Goal: Find specific page/section: Find specific page/section

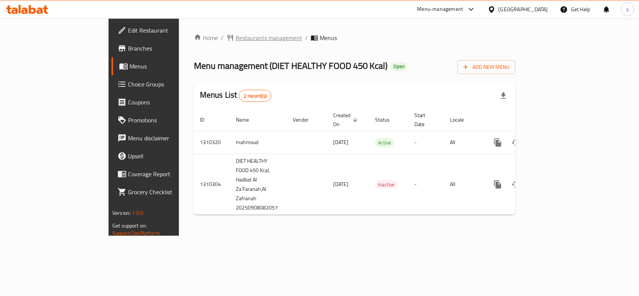
click at [236, 42] on span "Restaurants management" at bounding box center [269, 37] width 67 height 9
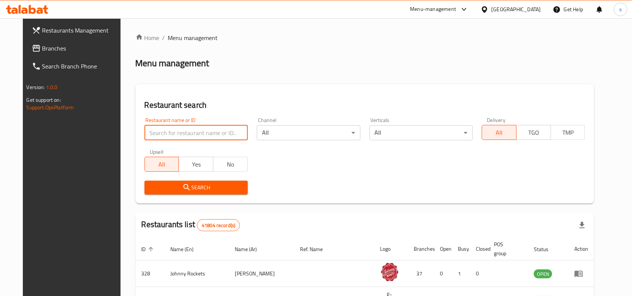
click at [179, 132] on input "search" at bounding box center [196, 132] width 103 height 15
paste input "705411"
type input "705411"
click button "Search" at bounding box center [196, 188] width 103 height 14
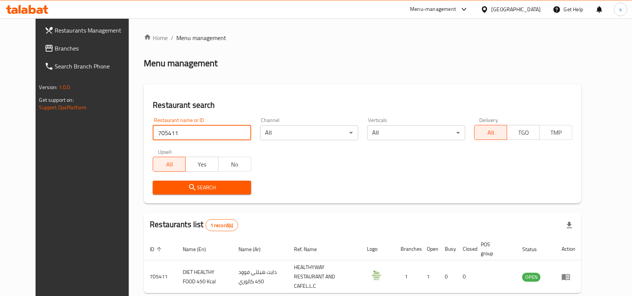
click at [55, 51] on span "Branches" at bounding box center [95, 48] width 80 height 9
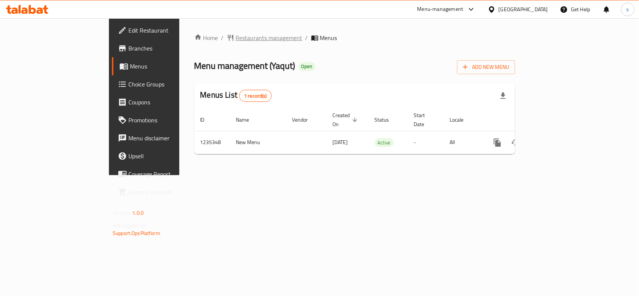
click at [236, 33] on span "Restaurants management" at bounding box center [269, 37] width 67 height 9
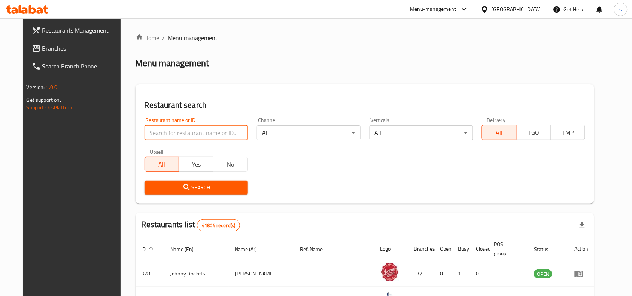
click at [218, 137] on input "search" at bounding box center [196, 132] width 103 height 15
paste input "678688"
type input "678688"
click button "Search" at bounding box center [196, 188] width 103 height 14
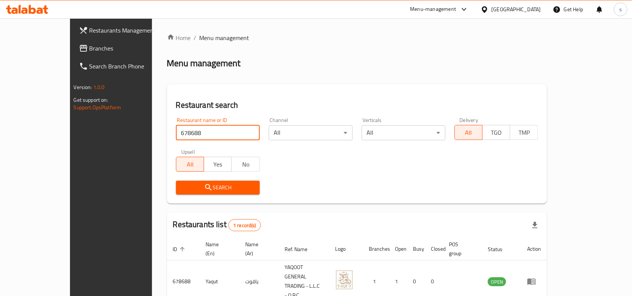
click at [90, 50] on span "Branches" at bounding box center [130, 48] width 80 height 9
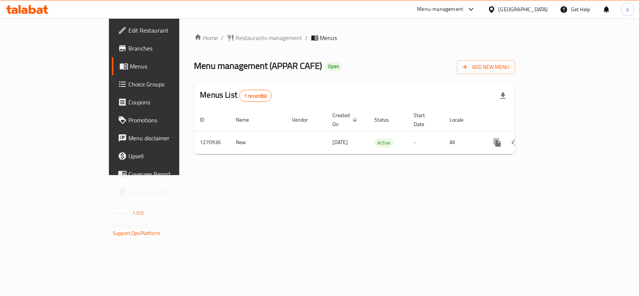
click at [128, 50] on span "Branches" at bounding box center [168, 48] width 81 height 9
click at [236, 34] on span "Restaurants management" at bounding box center [269, 37] width 67 height 9
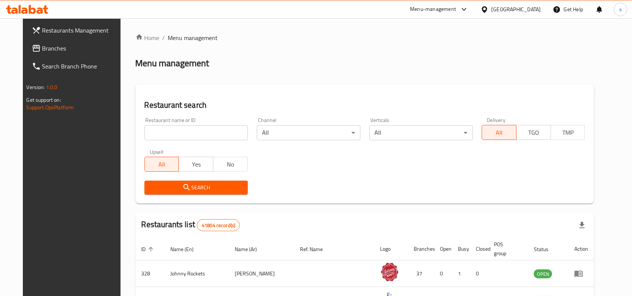
click at [193, 134] on input "search" at bounding box center [196, 132] width 103 height 15
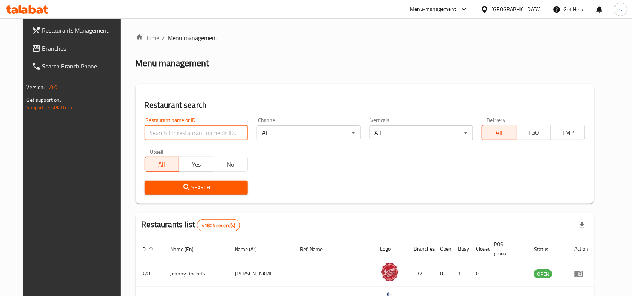
paste input "689279"
type input "689279"
click button "Search" at bounding box center [196, 188] width 103 height 14
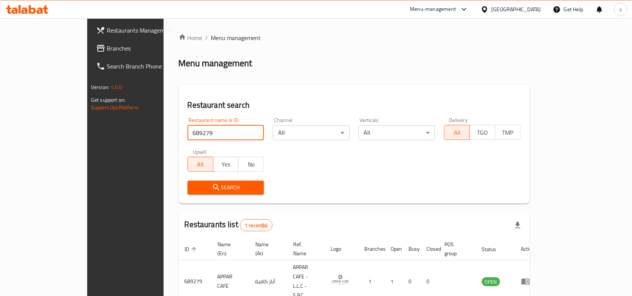
click at [474, 78] on div "Home / Menu management Menu management Restaurant search Restaurant name or ID …" at bounding box center [354, 180] width 351 height 295
click at [519, 10] on div "[GEOGRAPHIC_DATA]" at bounding box center [516, 9] width 49 height 8
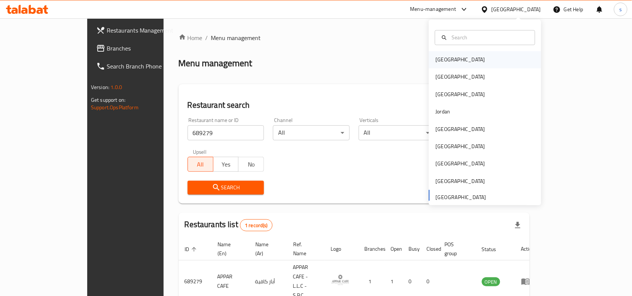
click at [459, 62] on div "Bahrain" at bounding box center [485, 59] width 112 height 17
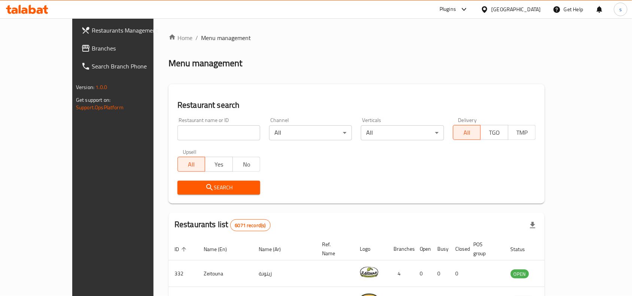
click at [489, 10] on icon at bounding box center [485, 10] width 8 height 8
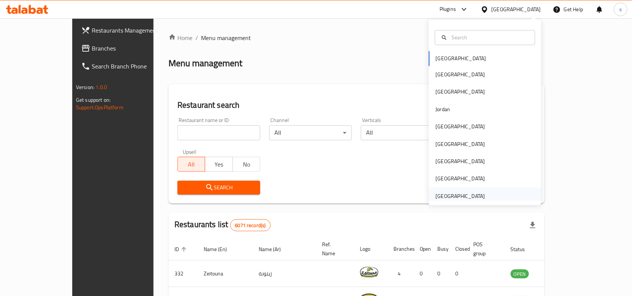
click at [474, 197] on div "[GEOGRAPHIC_DATA]" at bounding box center [460, 196] width 49 height 8
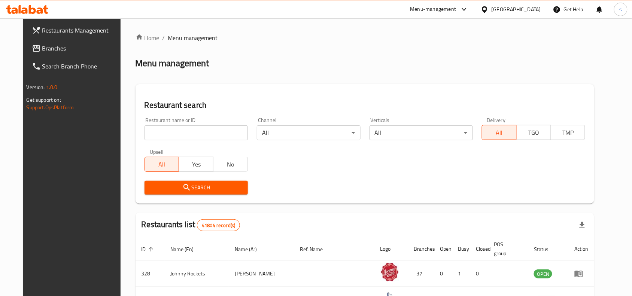
click at [42, 46] on span "Branches" at bounding box center [82, 48] width 80 height 9
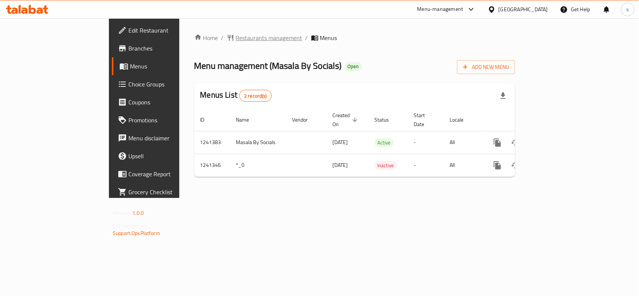
click at [236, 36] on span "Restaurants management" at bounding box center [269, 37] width 67 height 9
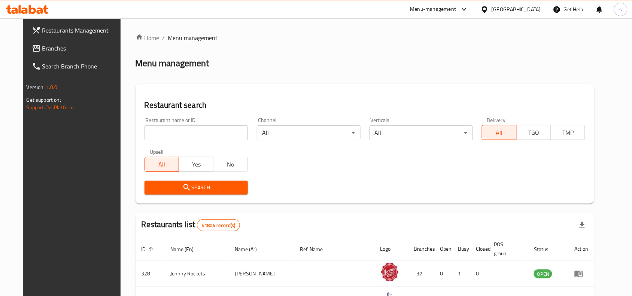
click at [205, 133] on input "search" at bounding box center [196, 132] width 103 height 15
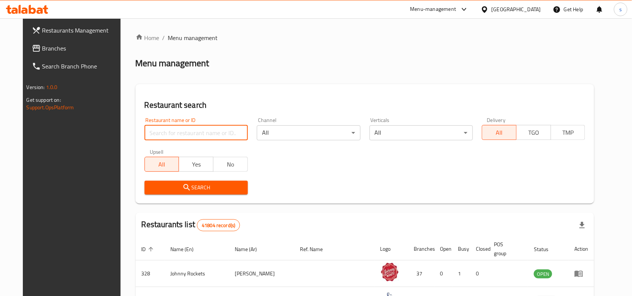
paste input "680640"
type input "680640"
click button "Search" at bounding box center [196, 188] width 103 height 14
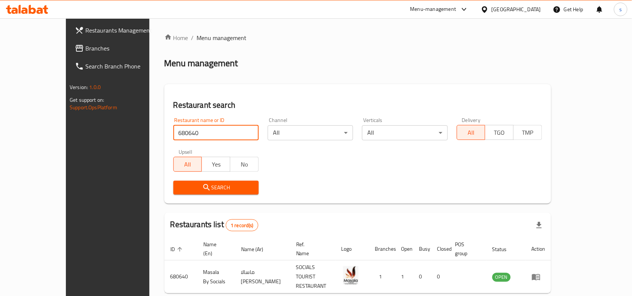
scroll to position [23, 0]
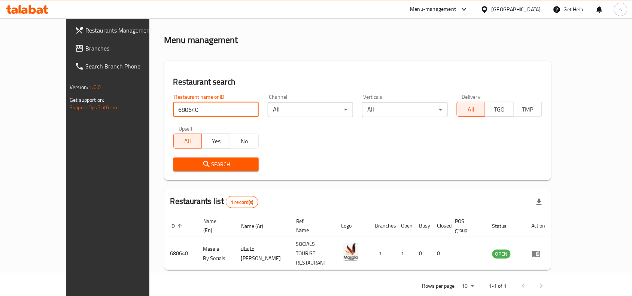
click at [85, 44] on span "Branches" at bounding box center [125, 48] width 80 height 9
click at [533, 13] on div "[GEOGRAPHIC_DATA]" at bounding box center [516, 9] width 49 height 8
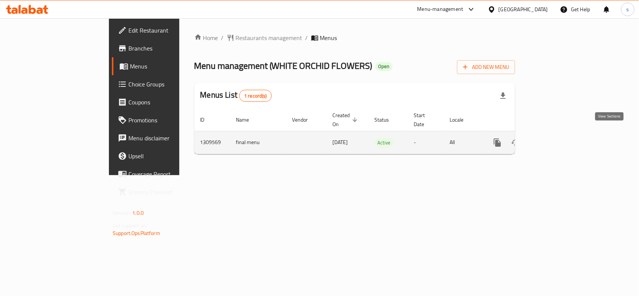
click at [555, 139] on icon "enhanced table" at bounding box center [551, 142] width 7 height 7
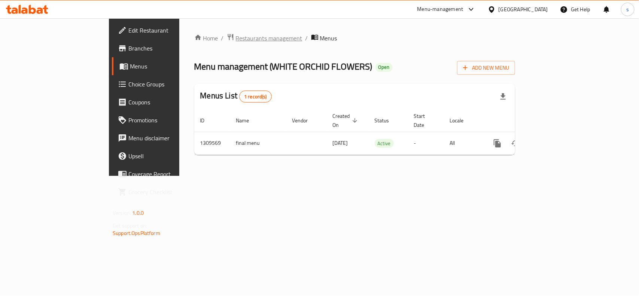
click at [236, 37] on span "Restaurants management" at bounding box center [269, 38] width 67 height 9
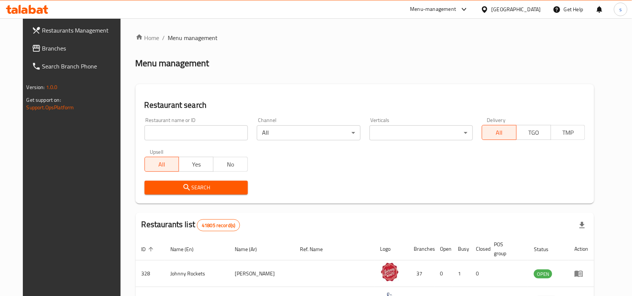
click at [195, 135] on input "search" at bounding box center [196, 132] width 103 height 15
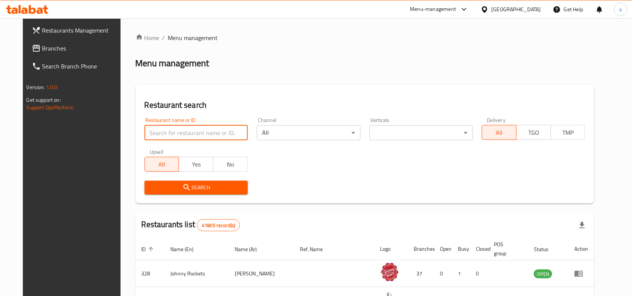
paste input "704995"
type input "704995"
click button "Search" at bounding box center [196, 188] width 103 height 14
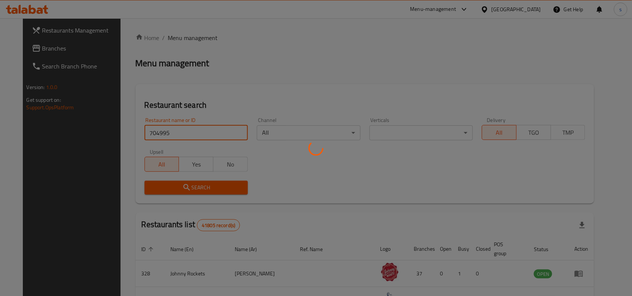
click button "Search" at bounding box center [196, 188] width 103 height 14
